Goal: Task Accomplishment & Management: Manage account settings

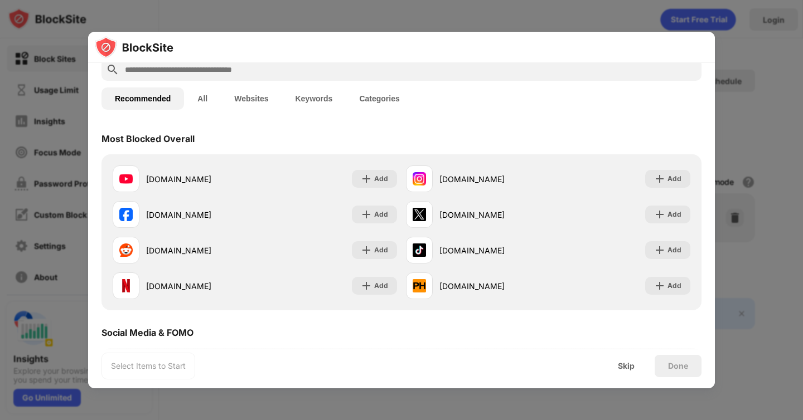
scroll to position [51, 0]
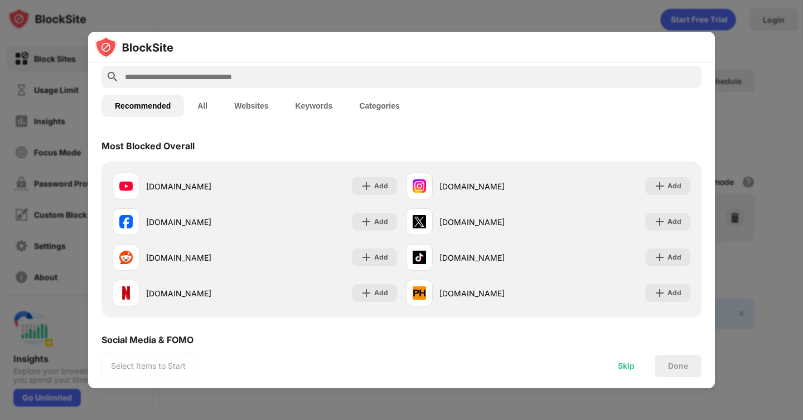
click at [624, 366] on div "Skip" at bounding box center [626, 366] width 17 height 9
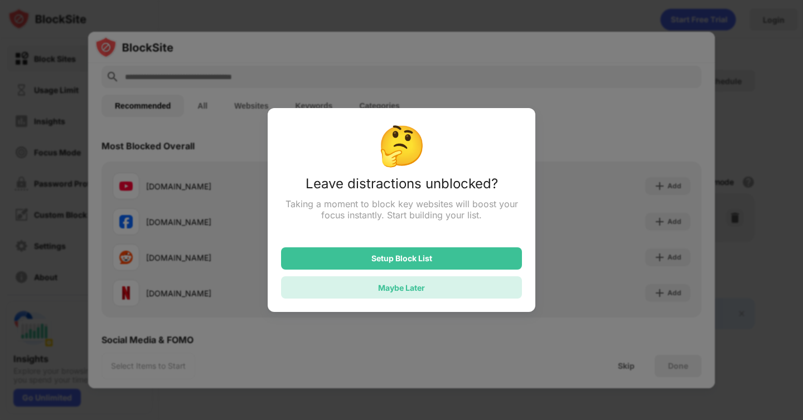
click at [483, 288] on div "Maybe Later" at bounding box center [401, 287] width 241 height 22
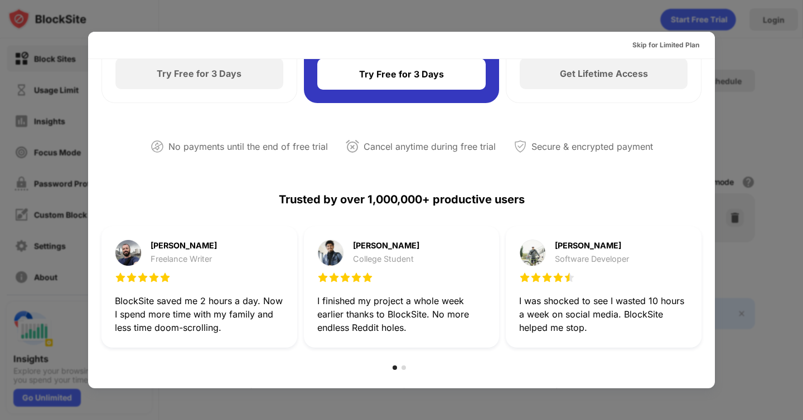
scroll to position [0, 0]
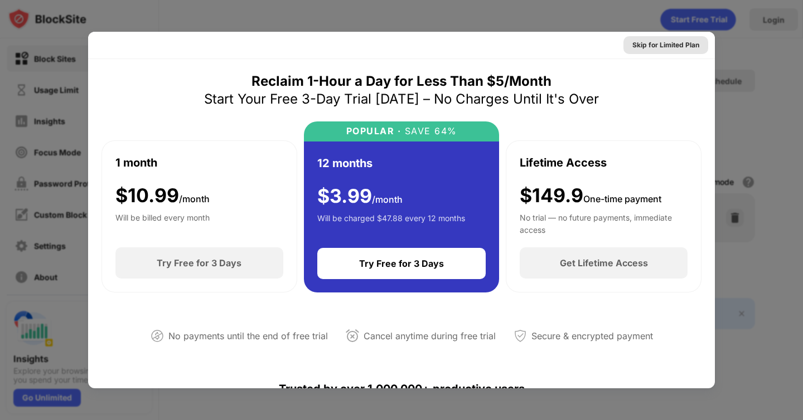
click at [683, 49] on div "Skip for Limited Plan" at bounding box center [665, 45] width 67 height 11
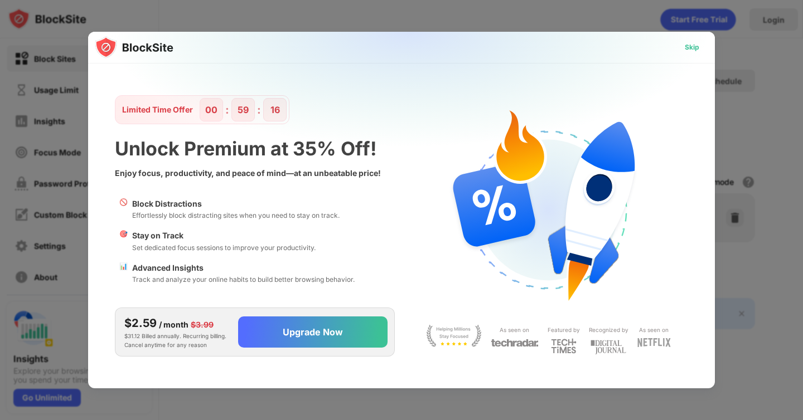
click at [692, 50] on div "Skip" at bounding box center [692, 47] width 14 height 11
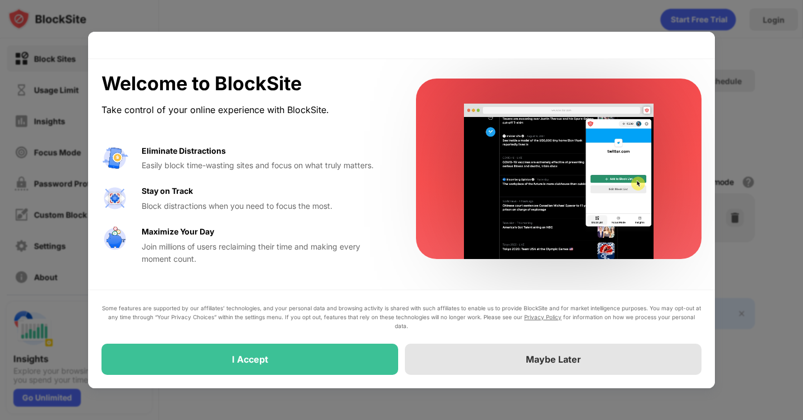
click at [458, 365] on div "Maybe Later" at bounding box center [553, 359] width 297 height 31
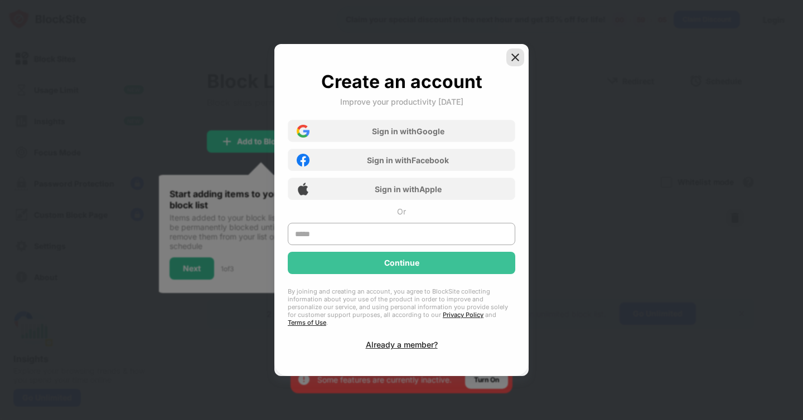
click at [516, 61] on img at bounding box center [514, 57] width 11 height 11
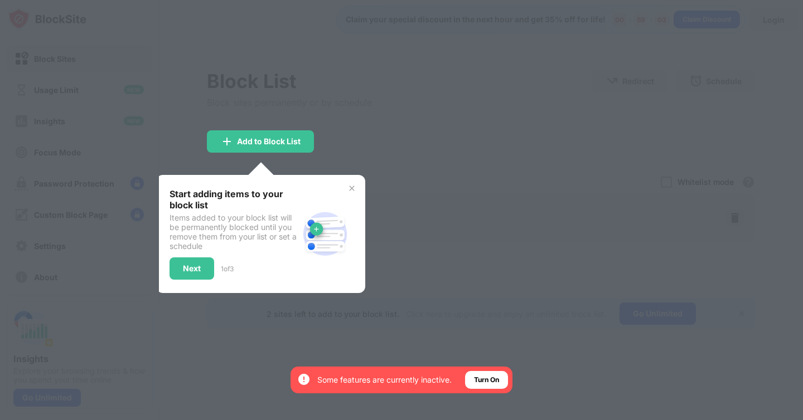
click at [368, 139] on div at bounding box center [401, 210] width 803 height 420
click at [293, 135] on div "Add to Block List" at bounding box center [260, 141] width 107 height 22
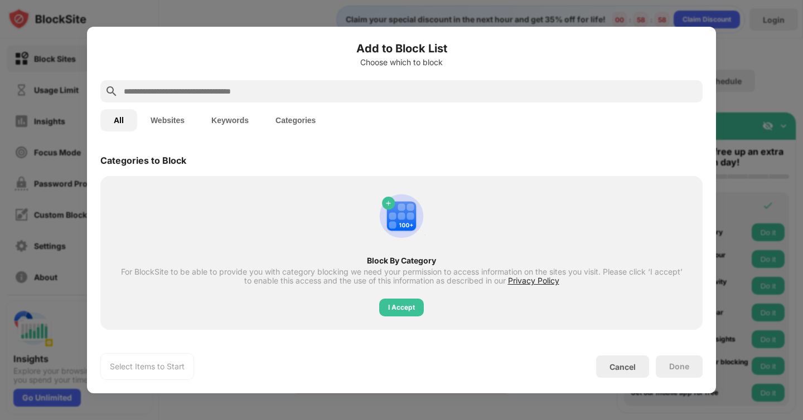
click at [290, 115] on button "Categories" at bounding box center [295, 120] width 67 height 22
click at [392, 307] on div "I Accept" at bounding box center [401, 307] width 27 height 11
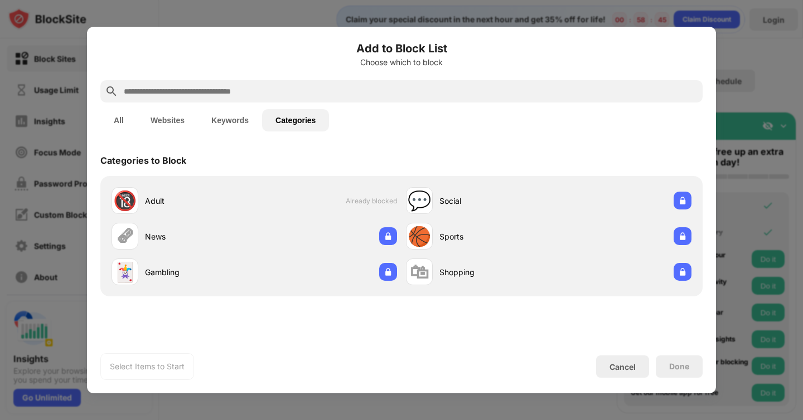
click at [221, 123] on button "Keywords" at bounding box center [230, 120] width 64 height 22
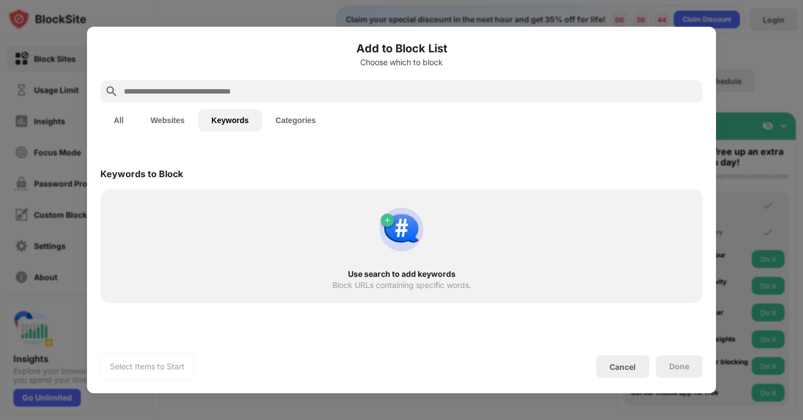
click at [188, 116] on button "Websites" at bounding box center [167, 120] width 61 height 22
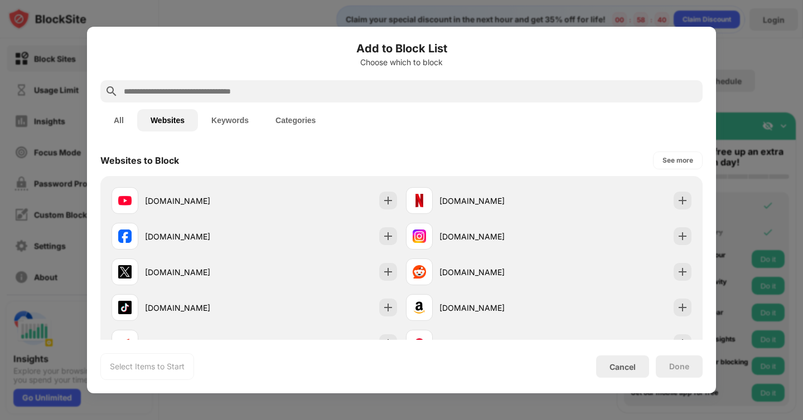
click at [114, 117] on button "All" at bounding box center [118, 120] width 37 height 22
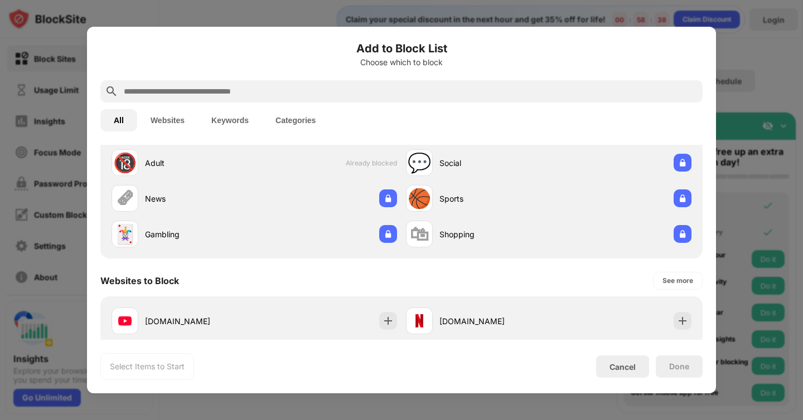
scroll to position [12, 0]
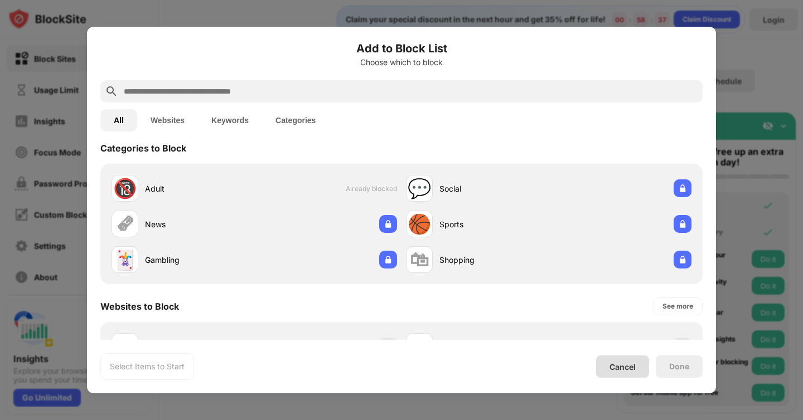
click at [634, 368] on div "Cancel" at bounding box center [622, 366] width 26 height 9
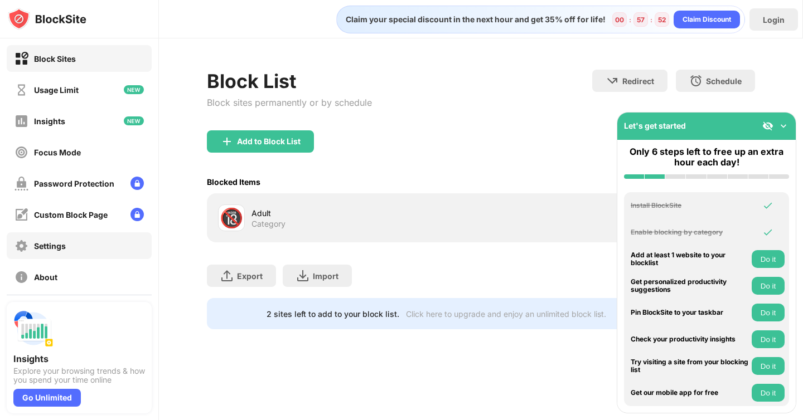
click at [91, 237] on div "Settings" at bounding box center [79, 245] width 145 height 27
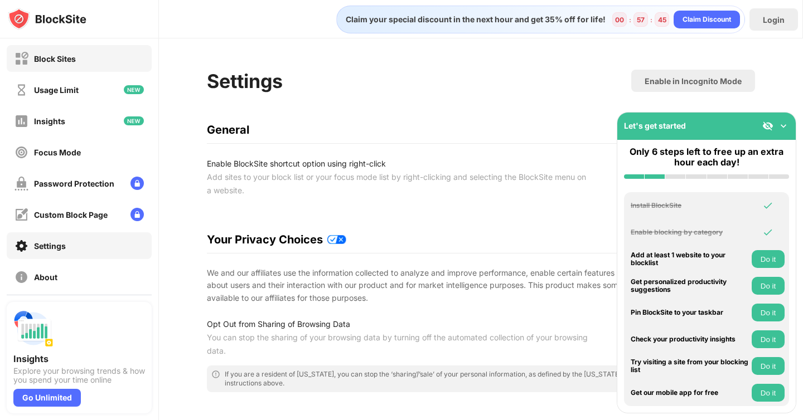
click at [93, 69] on div "Block Sites" at bounding box center [79, 58] width 145 height 27
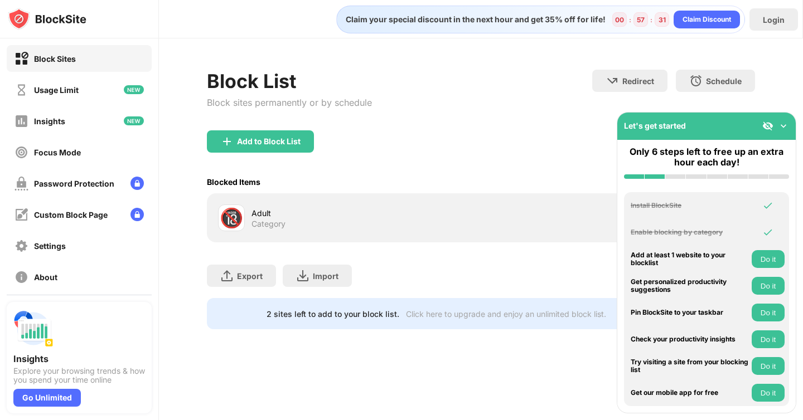
click at [787, 128] on img at bounding box center [783, 125] width 11 height 11
